Goal: Task Accomplishment & Management: Manage account settings

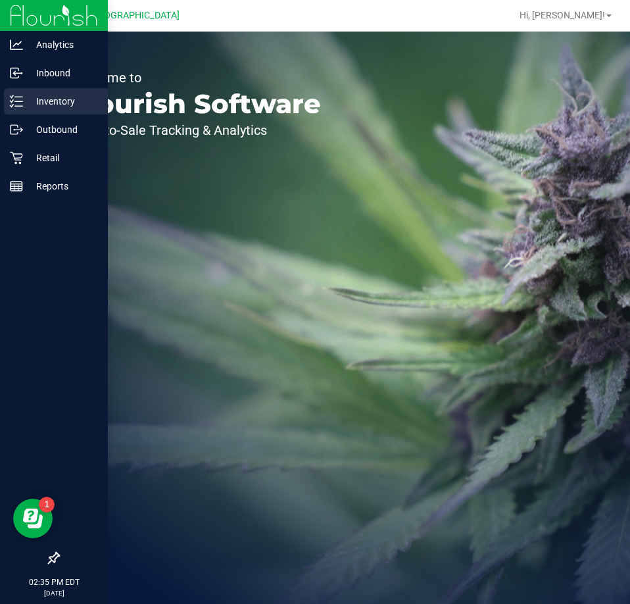
click at [28, 96] on p "Inventory" at bounding box center [62, 101] width 79 height 16
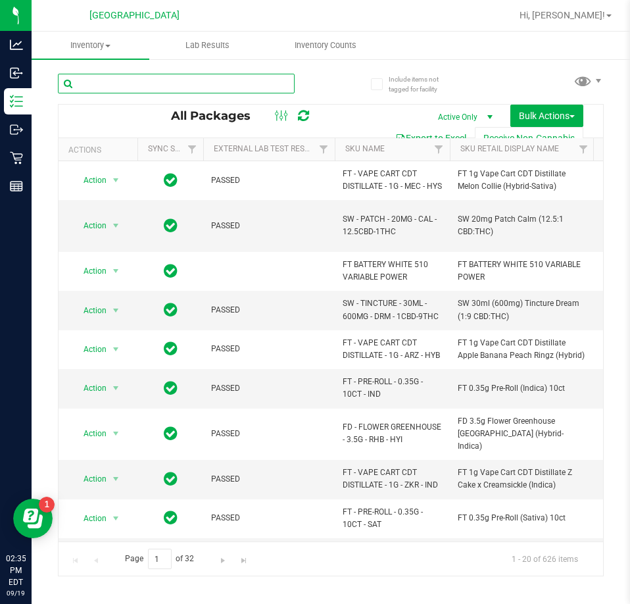
click at [126, 85] on input "text" at bounding box center [176, 84] width 237 height 20
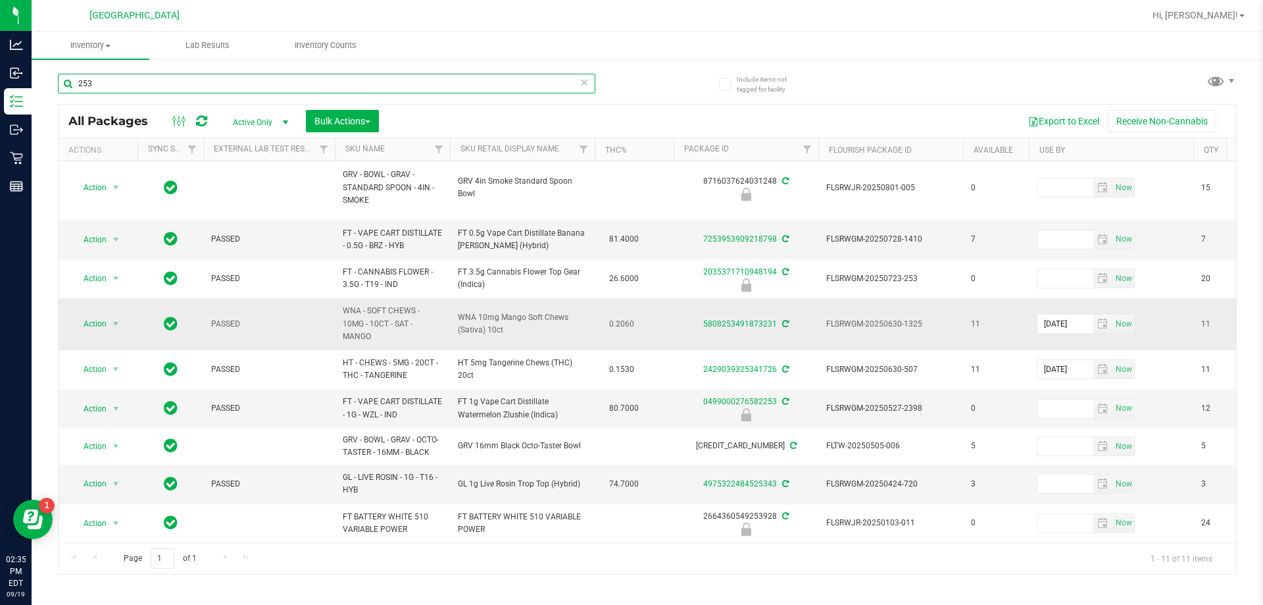
scroll to position [103, 0]
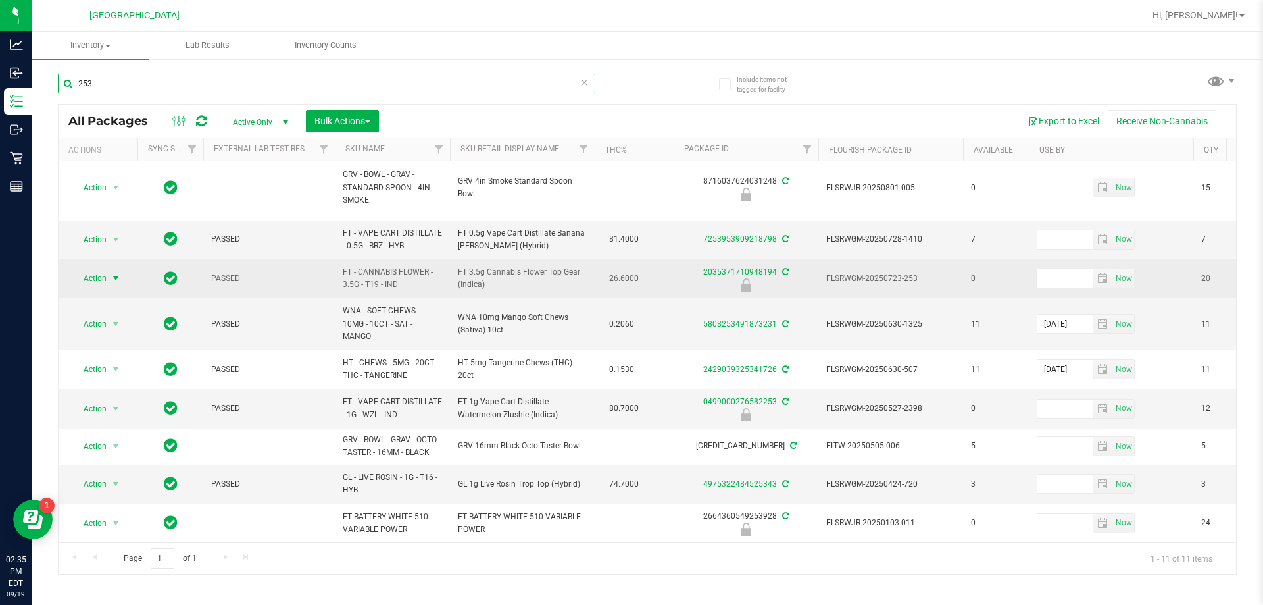
type input "253"
click at [93, 269] on span "Action" at bounding box center [90, 278] width 36 height 18
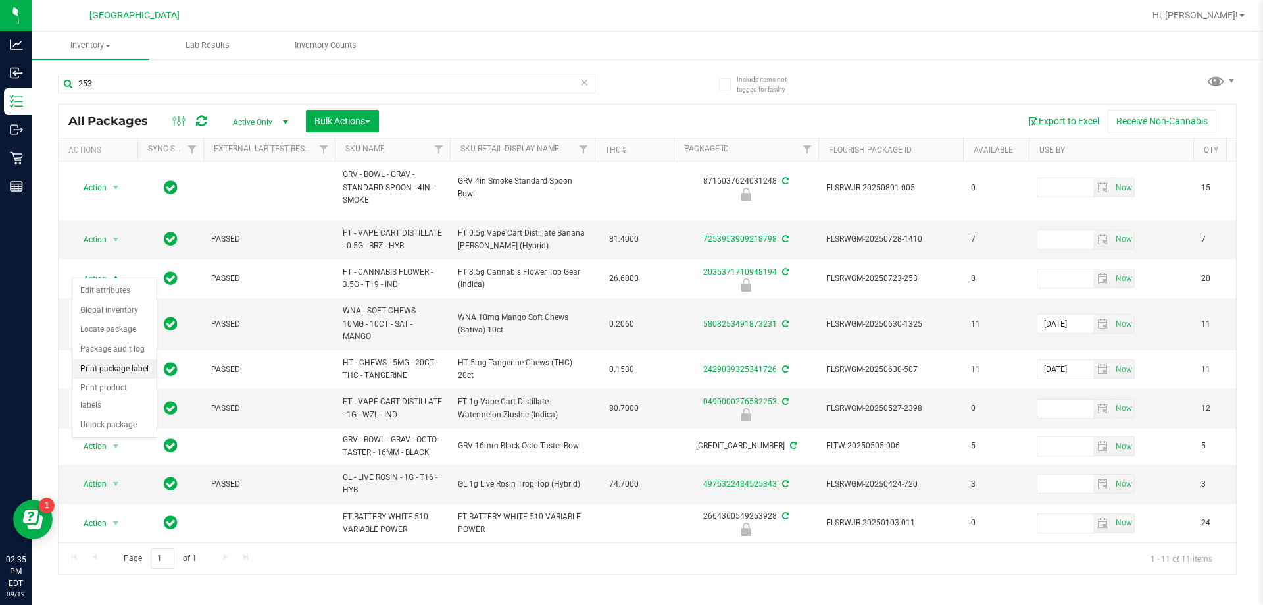
click at [109, 369] on li "Print package label" at bounding box center [114, 369] width 84 height 20
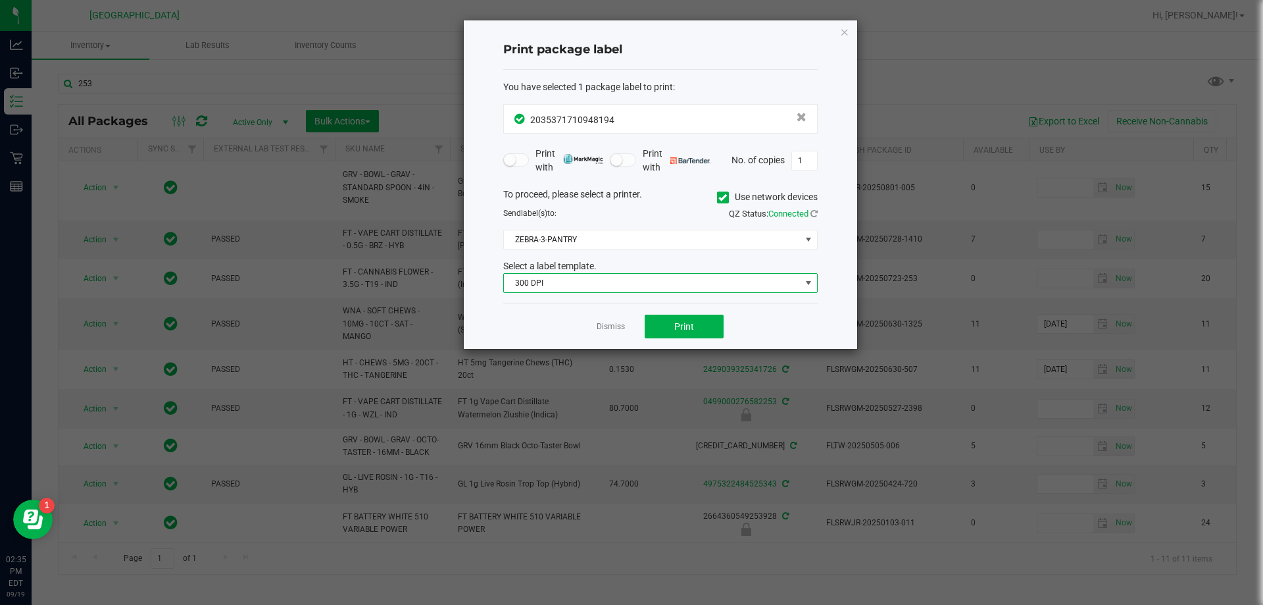
click at [630, 279] on span "300 DPI" at bounding box center [652, 283] width 297 height 18
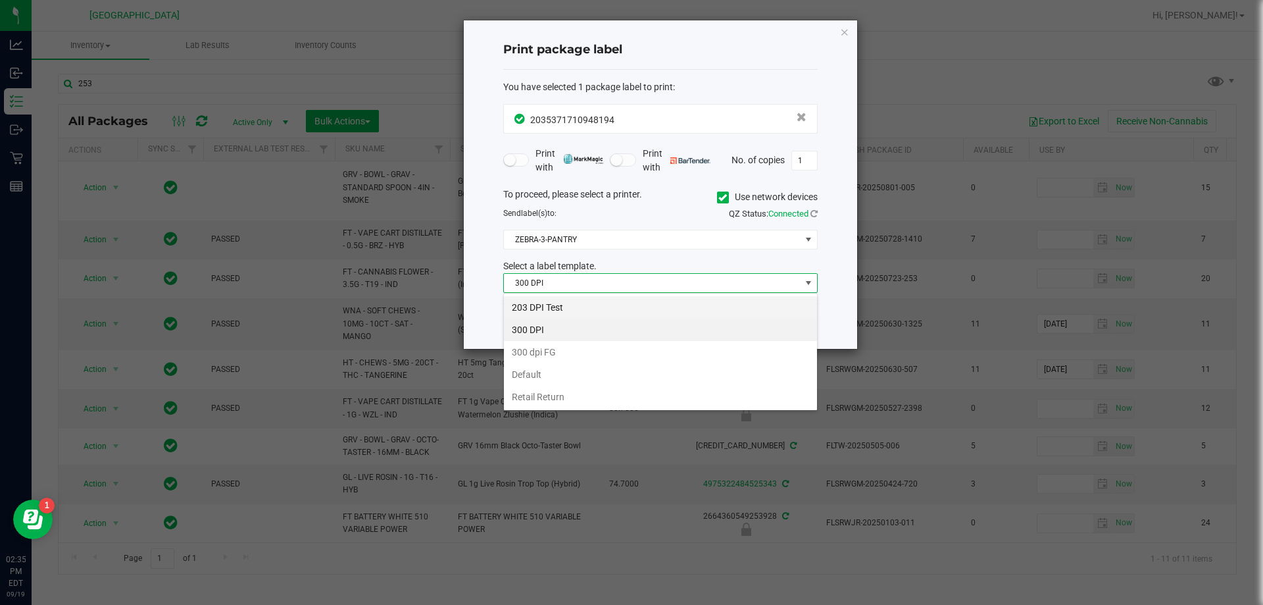
scroll to position [20, 315]
click at [534, 304] on li "203 DPI Test" at bounding box center [660, 307] width 313 height 22
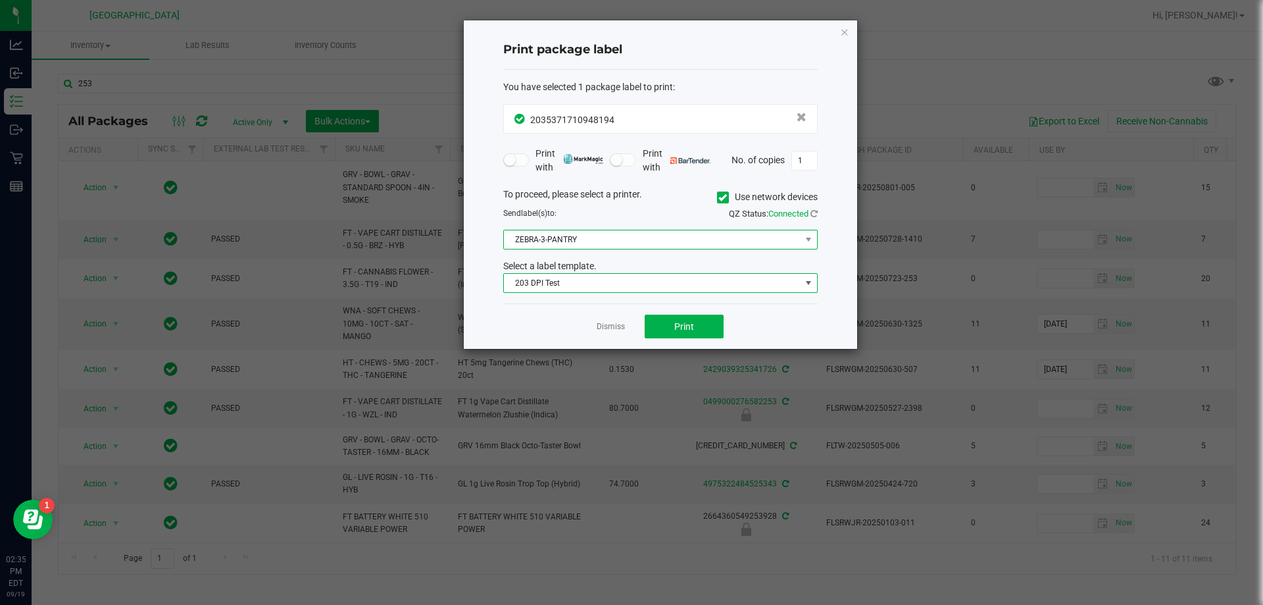
click at [582, 243] on span "ZEBRA-3-PANTRY" at bounding box center [652, 239] width 297 height 18
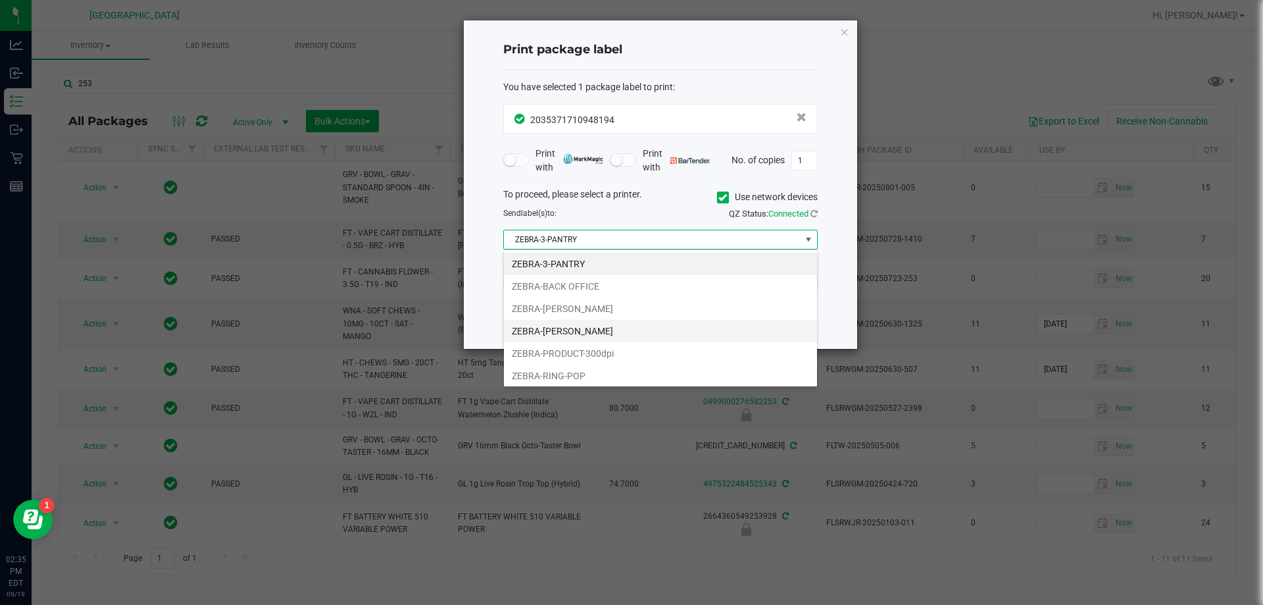
click at [553, 336] on li "ZEBRA-LIONEL-RICHIE" at bounding box center [660, 331] width 313 height 22
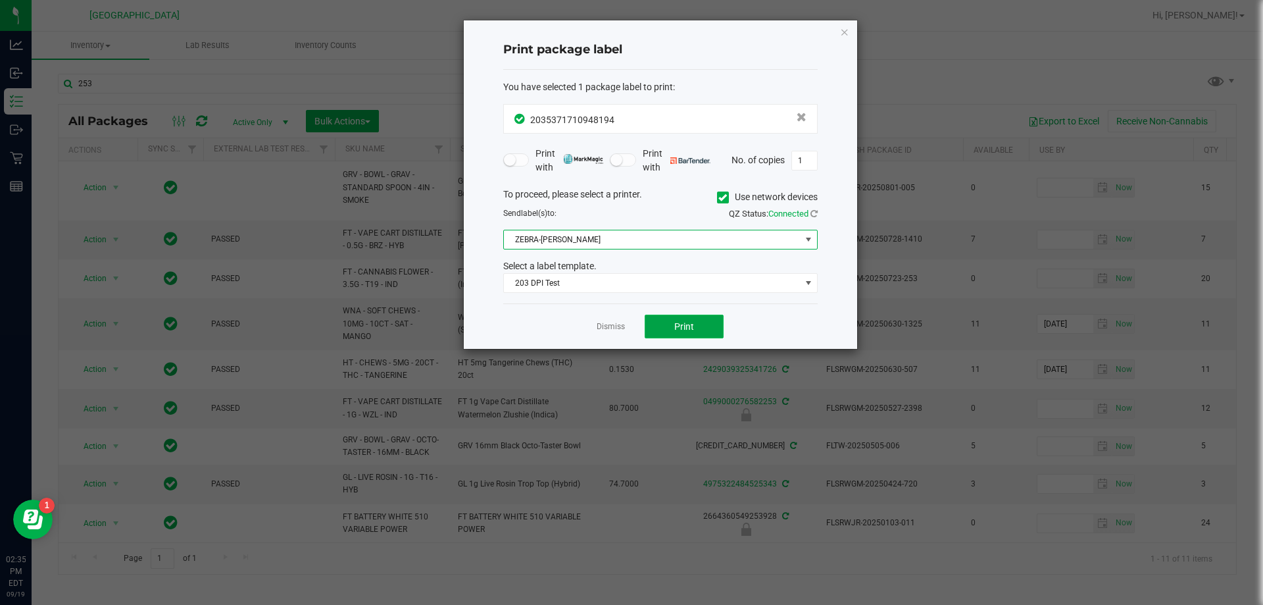
click at [630, 330] on button "Print" at bounding box center [684, 327] width 79 height 24
click at [610, 326] on link "Dismiss" at bounding box center [611, 326] width 28 height 11
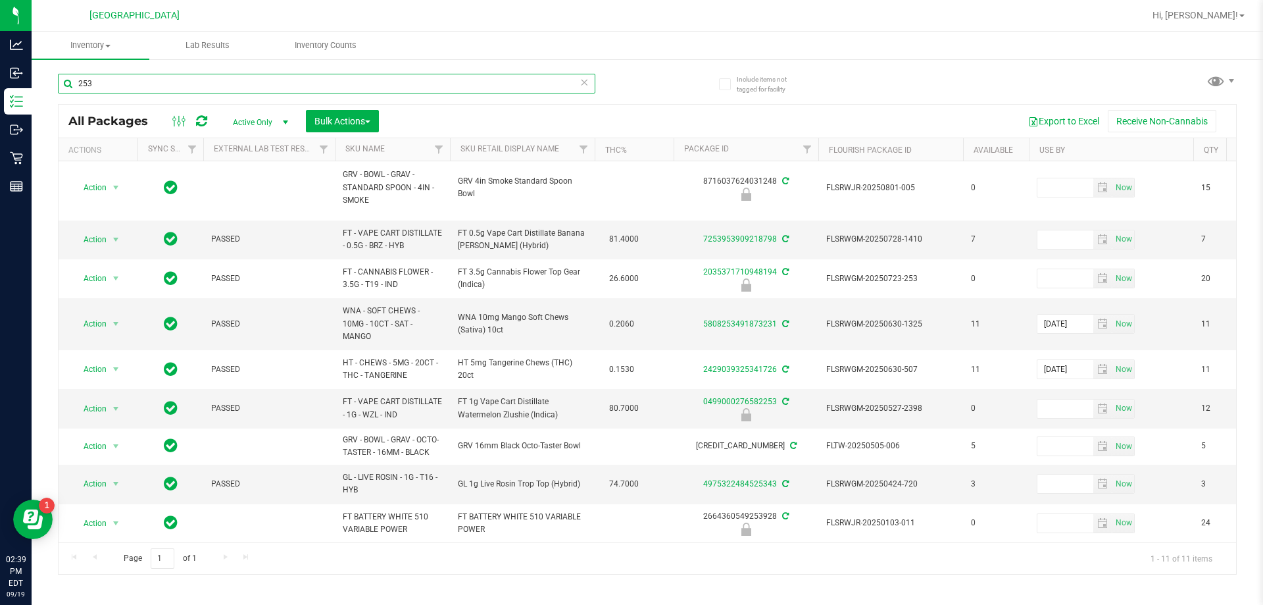
drag, startPoint x: 155, startPoint y: 90, endPoint x: 50, endPoint y: 81, distance: 105.7
click at [52, 81] on div "Include items not tagged for facility 253 All Packages Active Only Active Only …" at bounding box center [648, 258] width 1232 height 401
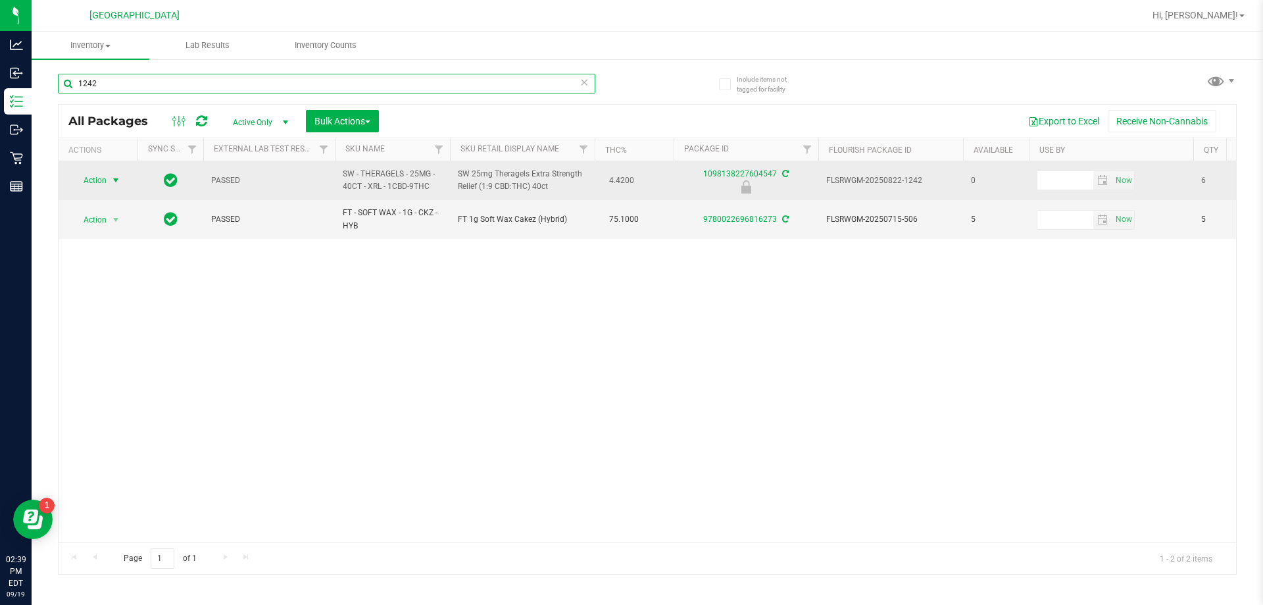
type input "1242"
click at [91, 179] on span "Action" at bounding box center [90, 180] width 36 height 18
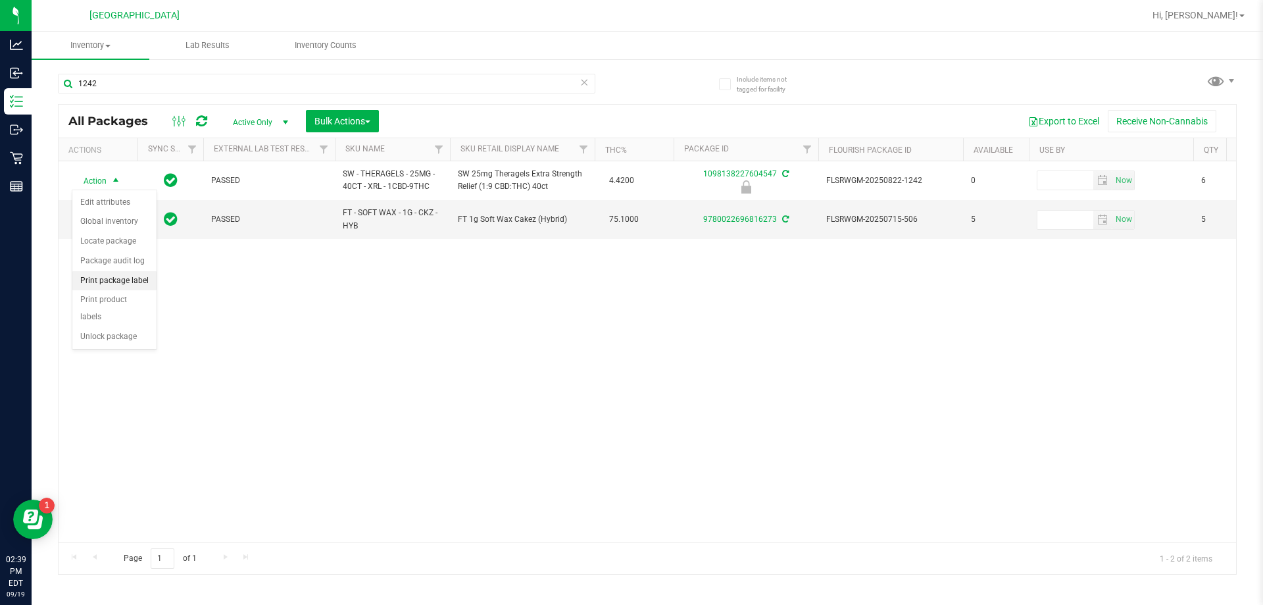
click at [113, 285] on li "Print package label" at bounding box center [114, 281] width 84 height 20
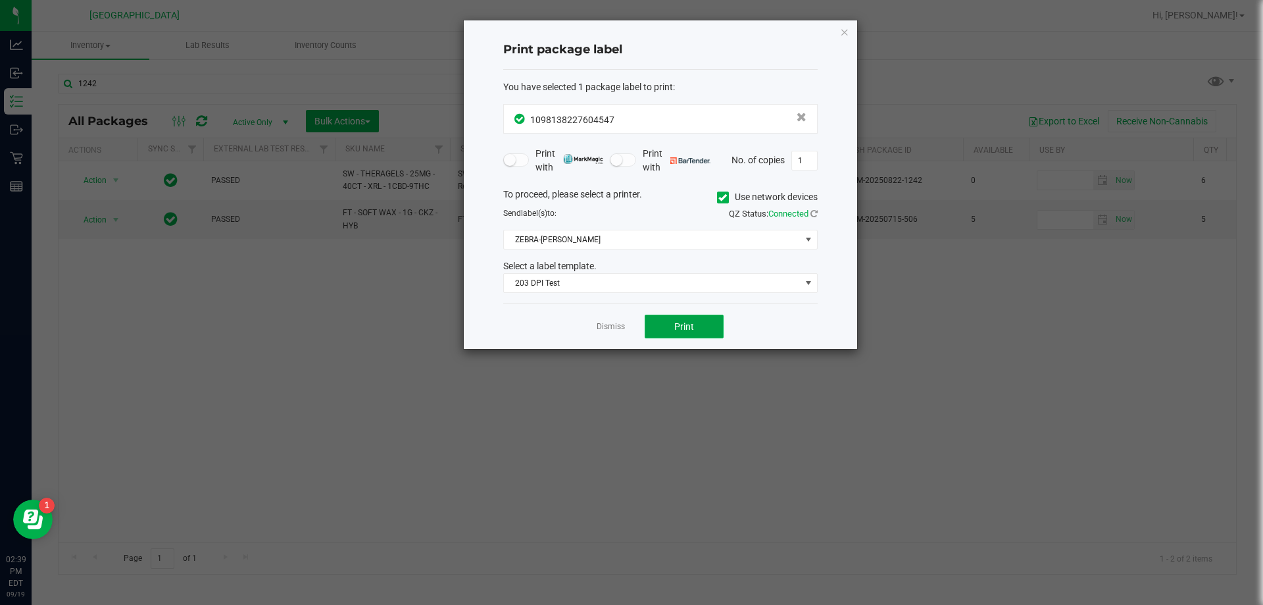
click at [630, 318] on button "Print" at bounding box center [684, 327] width 79 height 24
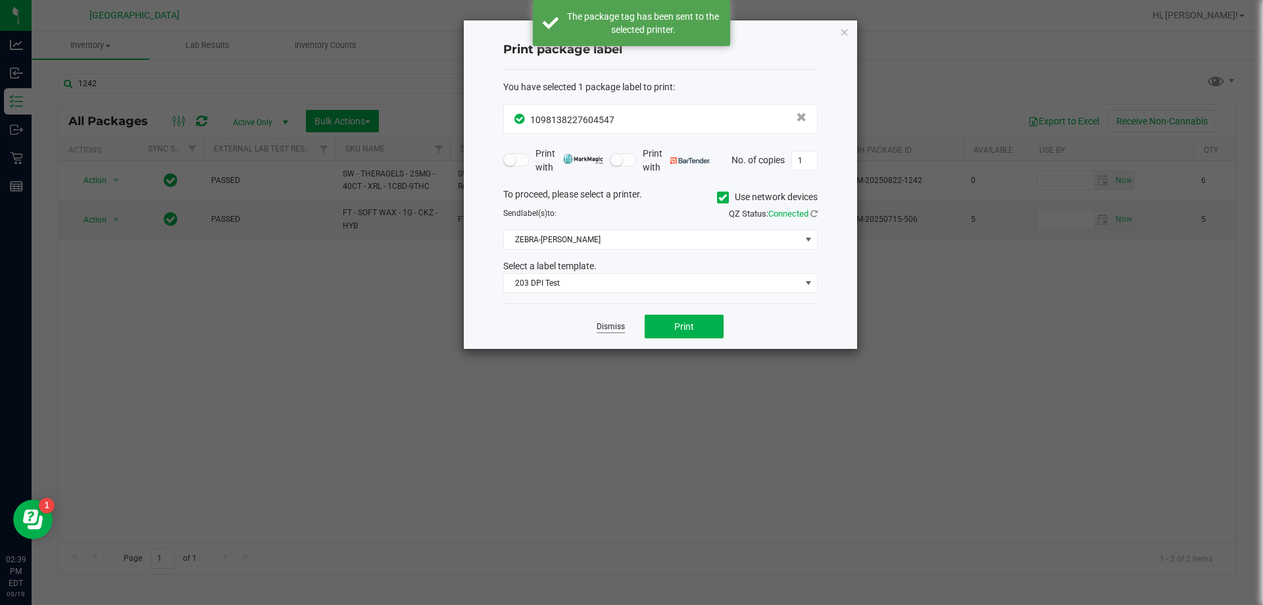
click at [605, 321] on link "Dismiss" at bounding box center [611, 326] width 28 height 11
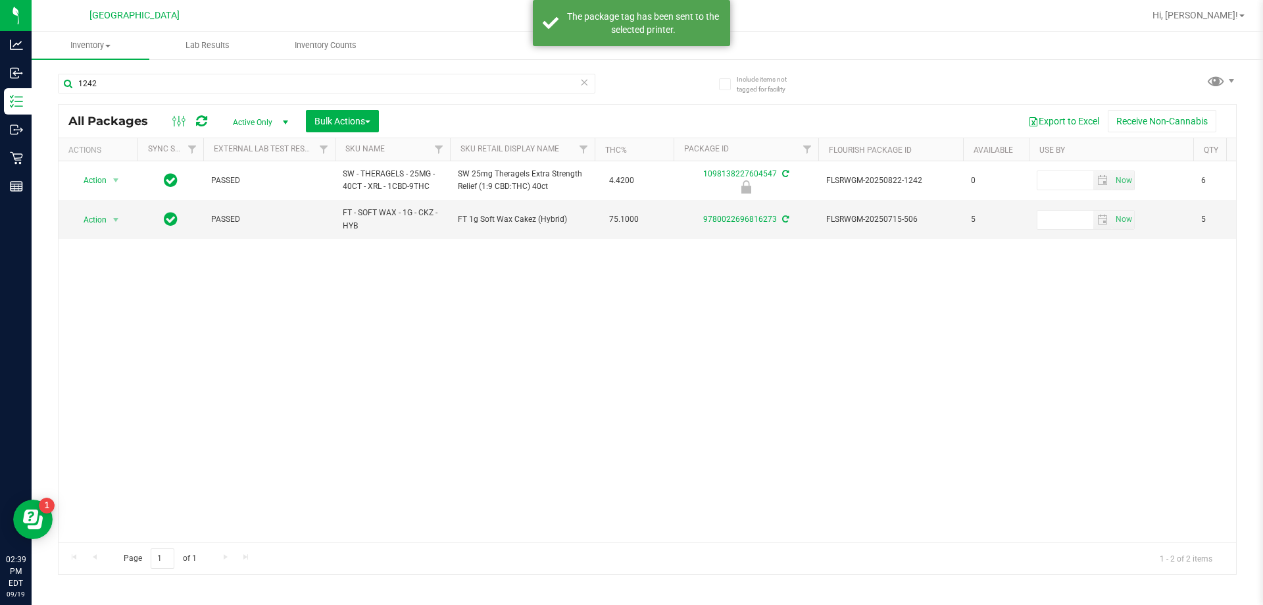
click at [315, 401] on div "Action Action Edit attributes Global inventory Locate package Package audit log…" at bounding box center [648, 351] width 1178 height 381
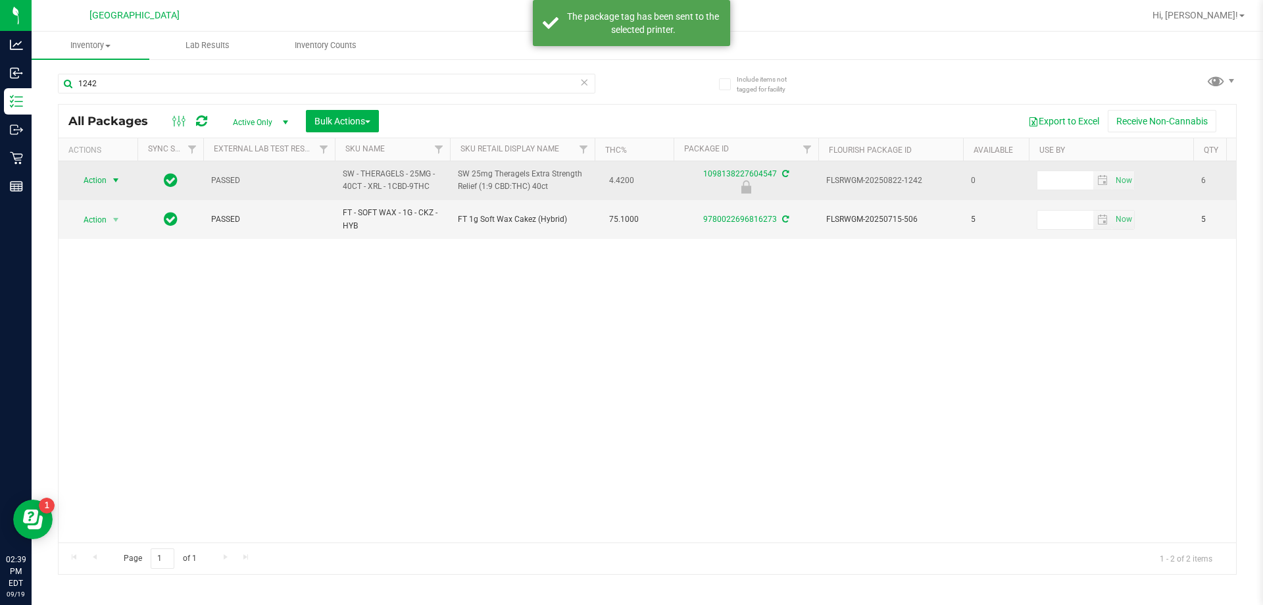
click at [112, 186] on span "select" at bounding box center [116, 180] width 16 height 18
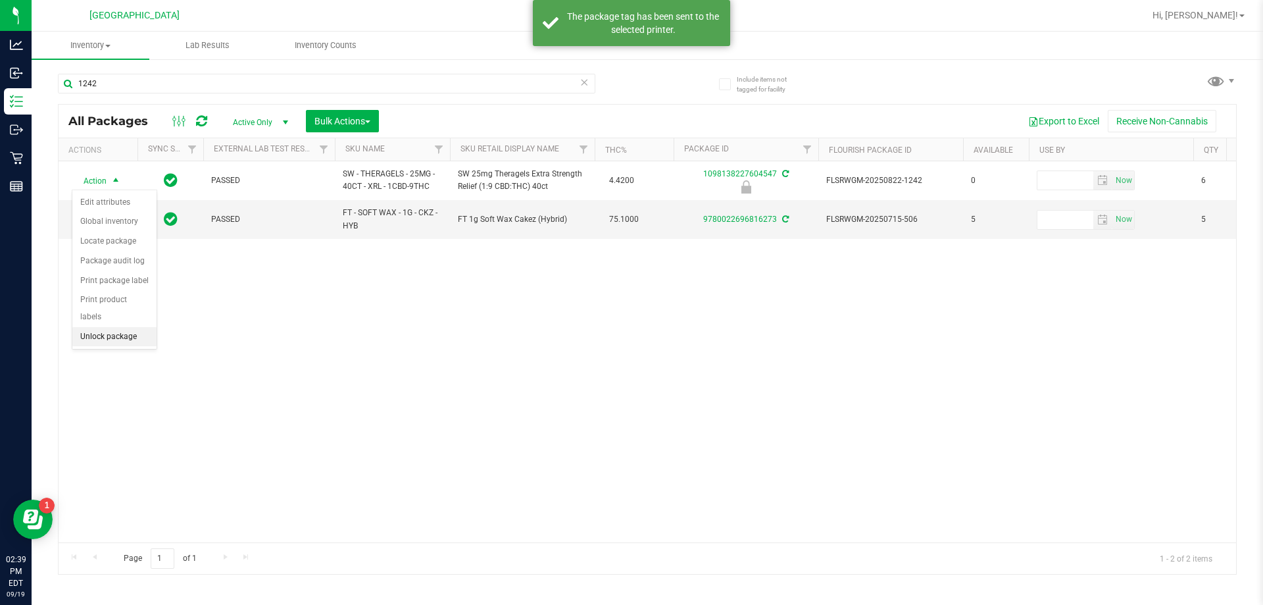
click at [114, 327] on li "Unlock package" at bounding box center [114, 337] width 84 height 20
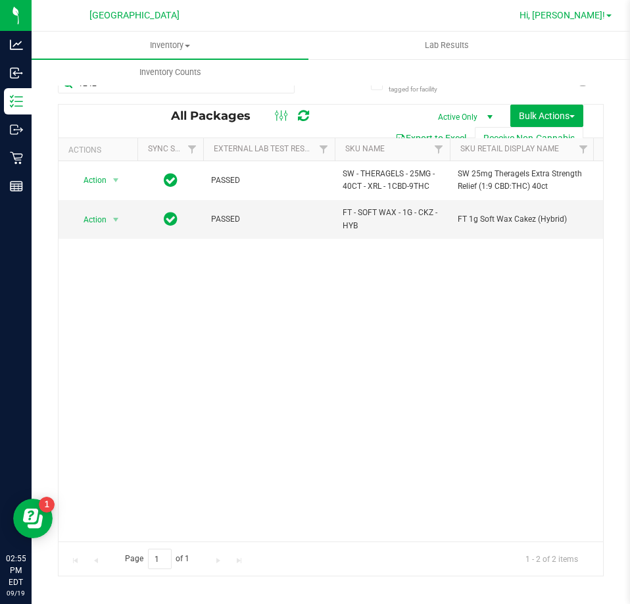
click at [592, 15] on span "Hi, [PERSON_NAME]!" at bounding box center [563, 15] width 86 height 11
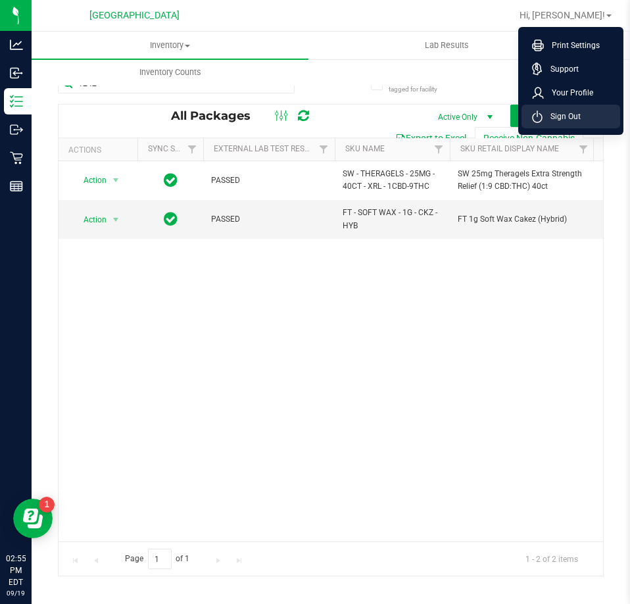
click at [572, 122] on span "Sign Out" at bounding box center [562, 116] width 38 height 13
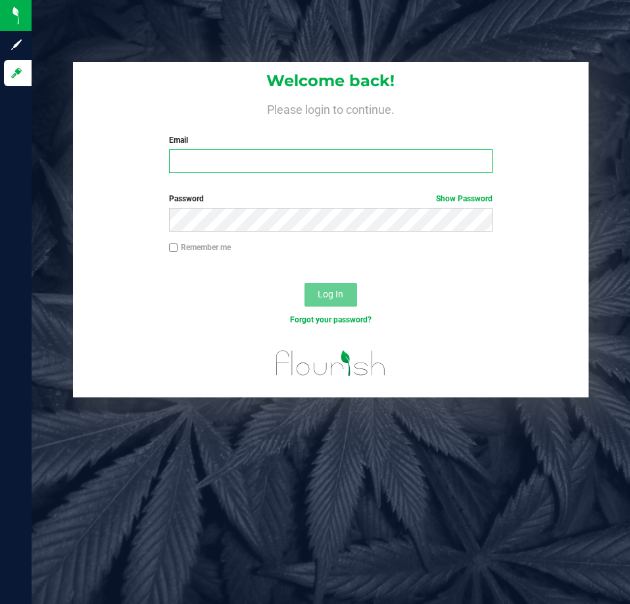
click at [188, 151] on input "Email" at bounding box center [331, 161] width 324 height 24
type input "[EMAIL_ADDRESS][DOMAIN_NAME]"
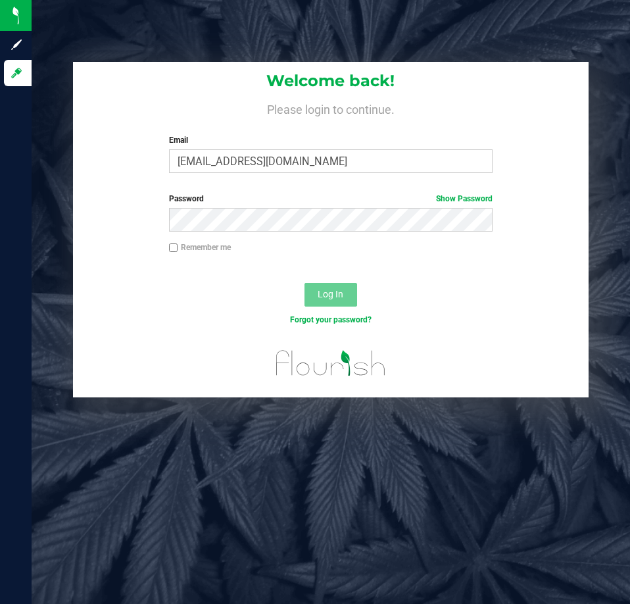
click at [265, 201] on label "Password Show Password" at bounding box center [331, 199] width 324 height 12
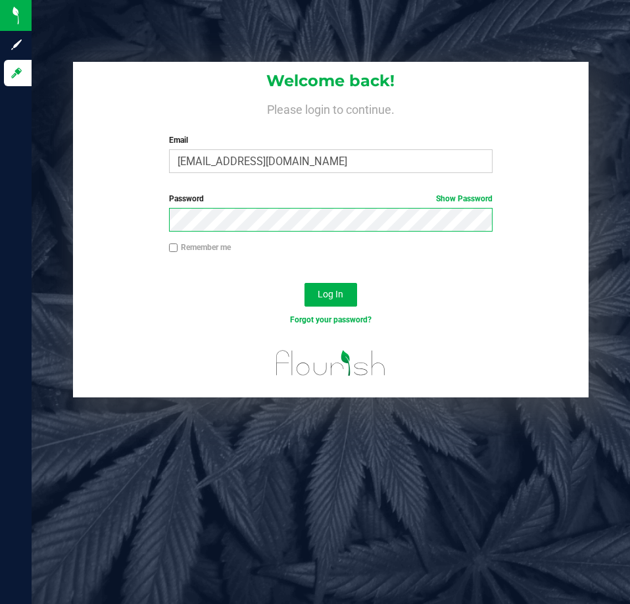
click at [305, 283] on button "Log In" at bounding box center [331, 295] width 53 height 24
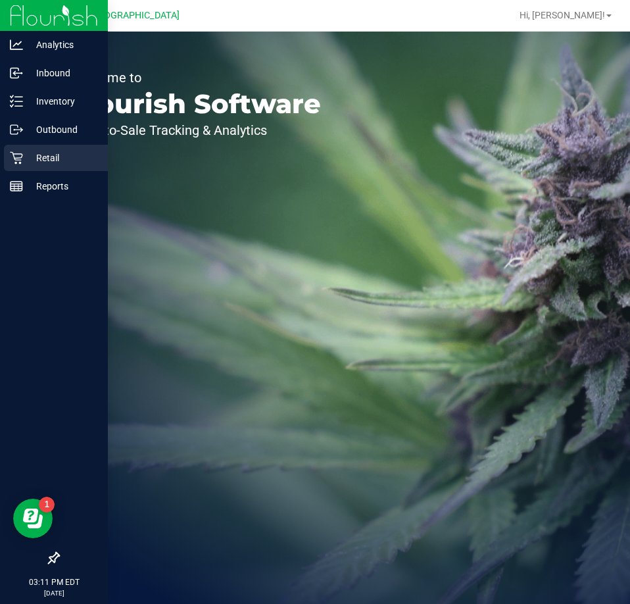
click at [18, 161] on icon at bounding box center [16, 157] width 13 height 13
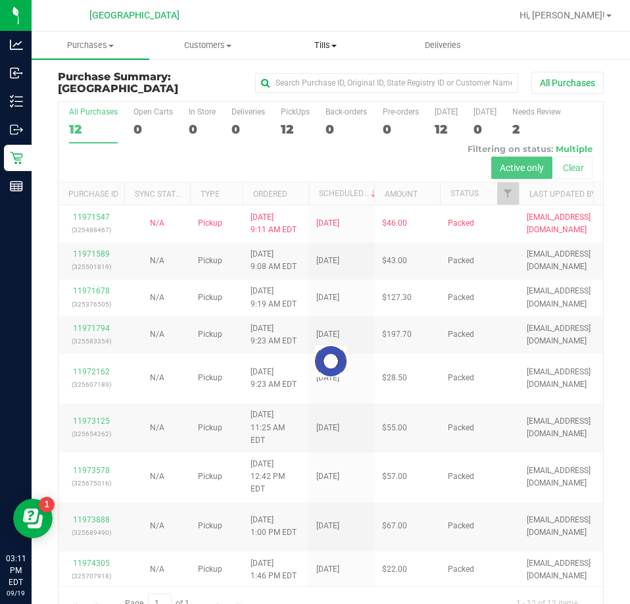
click at [318, 48] on span "Tills" at bounding box center [325, 45] width 116 height 12
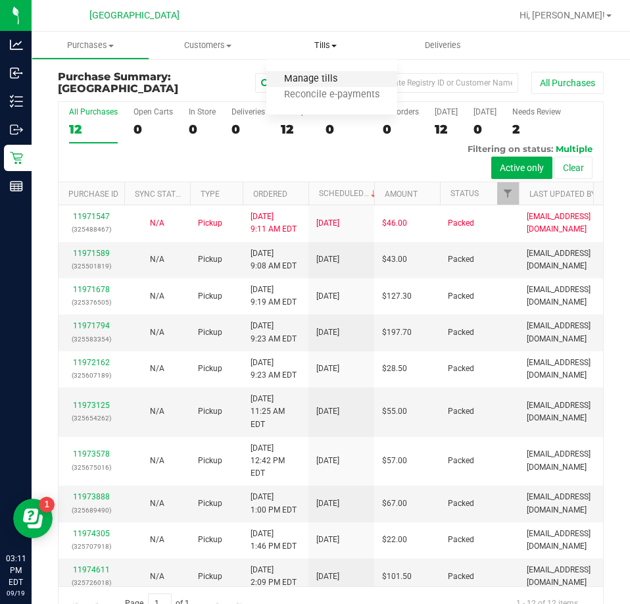
click at [293, 76] on span "Manage tills" at bounding box center [310, 79] width 89 height 11
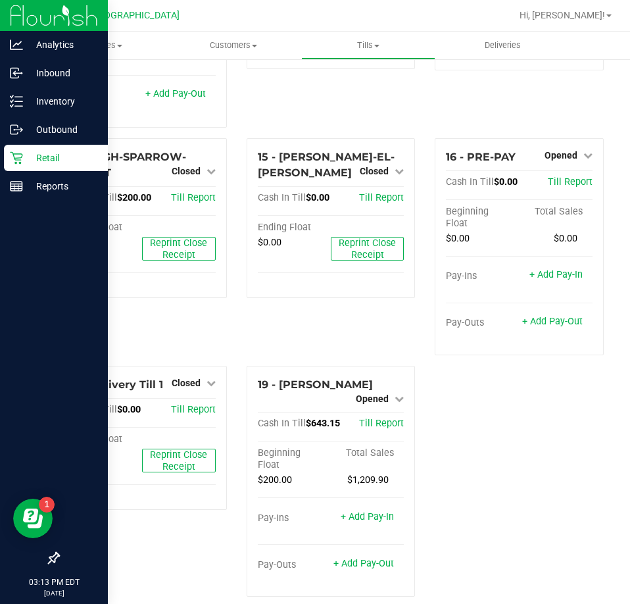
scroll to position [780, 0]
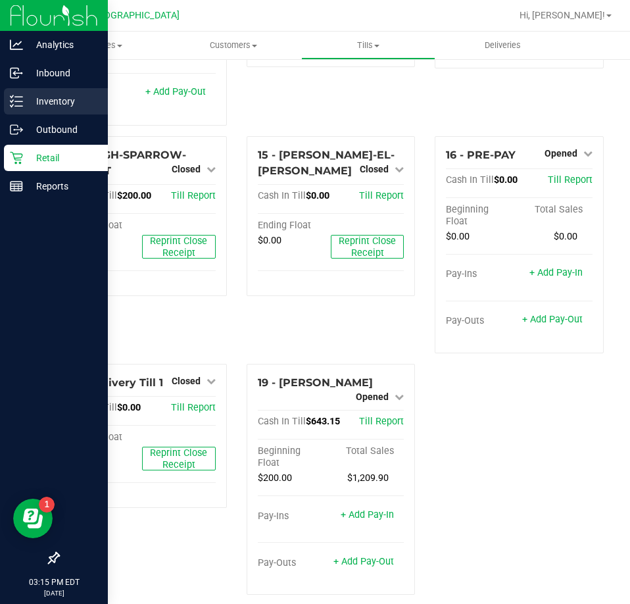
click at [47, 99] on p "Inventory" at bounding box center [62, 101] width 79 height 16
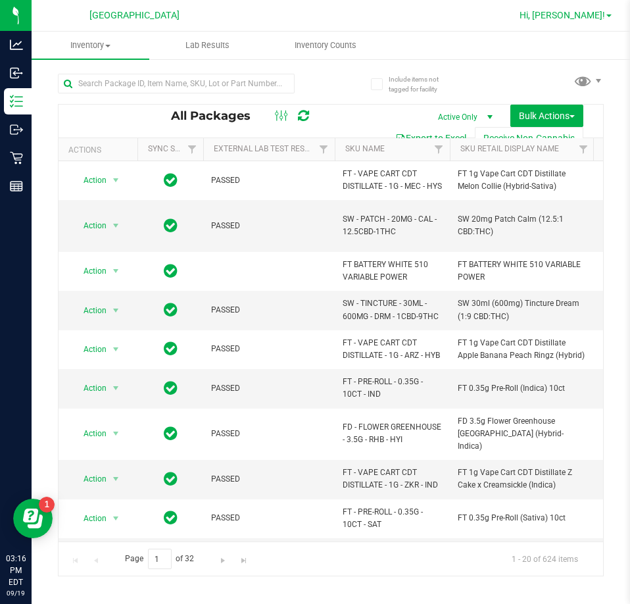
drag, startPoint x: 574, startPoint y: 20, endPoint x: 581, endPoint y: 20, distance: 7.3
click at [576, 20] on span "Hi, [PERSON_NAME]!" at bounding box center [563, 15] width 86 height 11
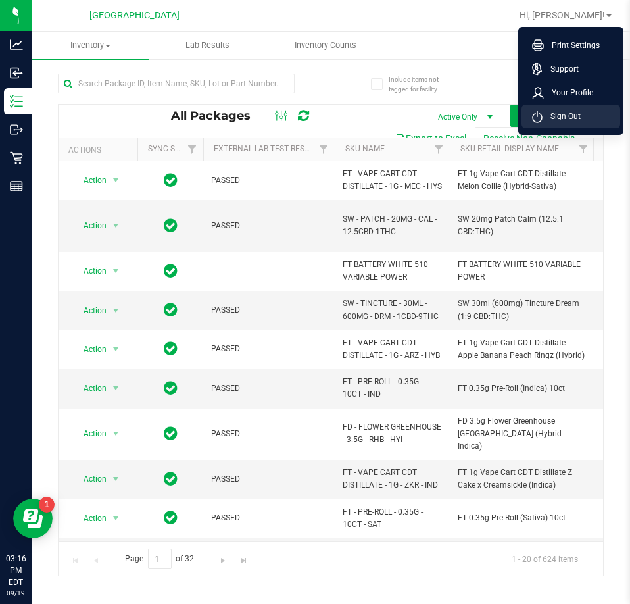
click at [565, 120] on span "Sign Out" at bounding box center [562, 116] width 38 height 13
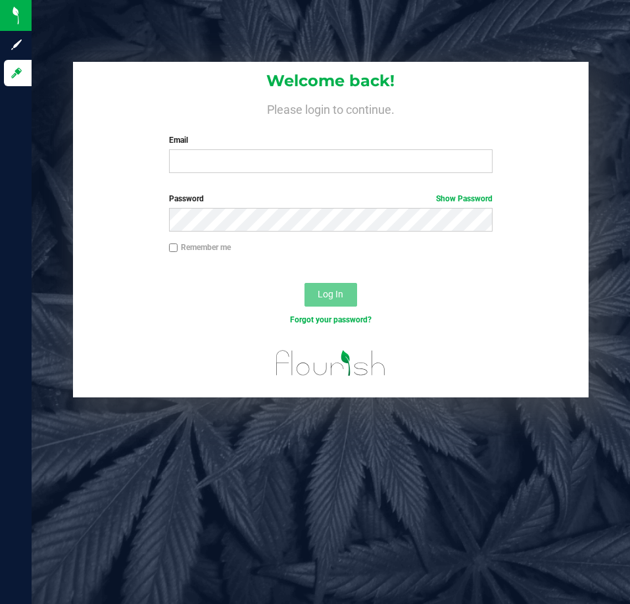
click at [174, 466] on div "Welcome back! Please login to continue. Email Required Please format your email…" at bounding box center [331, 302] width 599 height 604
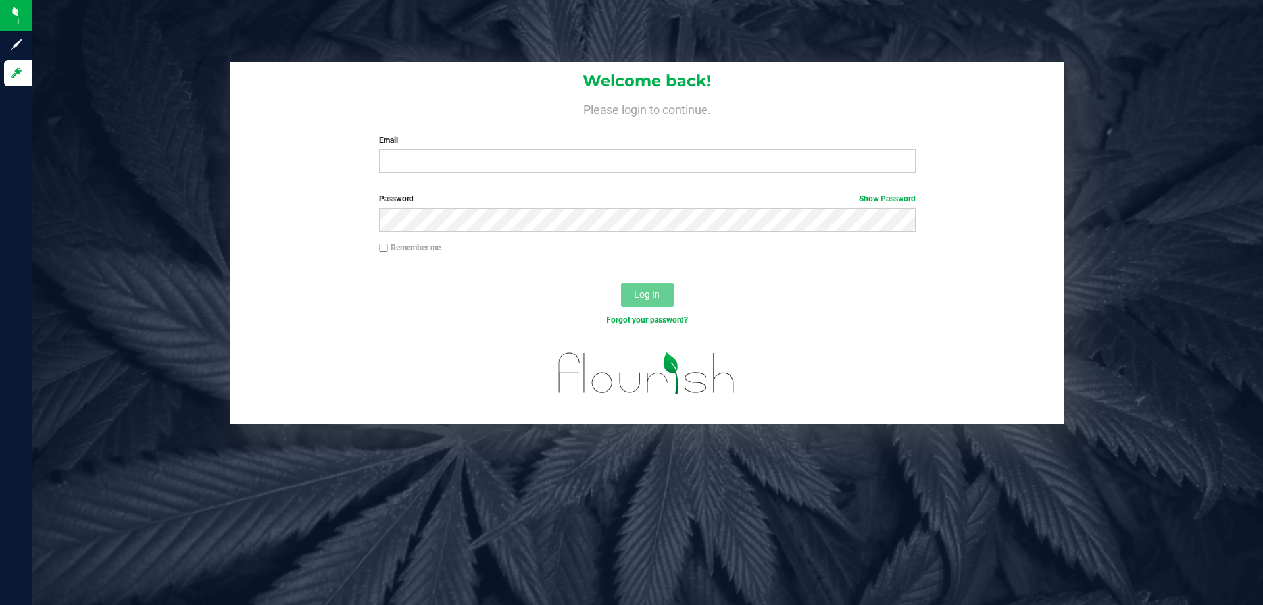
click at [452, 149] on div "Email Required Please format your email correctly." at bounding box center [647, 153] width 556 height 39
click at [452, 157] on input "Email" at bounding box center [647, 161] width 536 height 24
type input "[EMAIL_ADDRESS][DOMAIN_NAME]"
click at [621, 283] on button "Log In" at bounding box center [647, 295] width 53 height 24
